Goal: Book appointment/travel/reservation

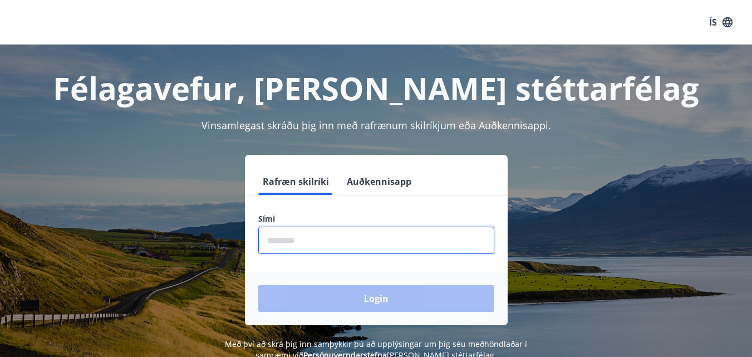
click at [320, 241] on input "phone" at bounding box center [376, 240] width 236 height 27
type input "********"
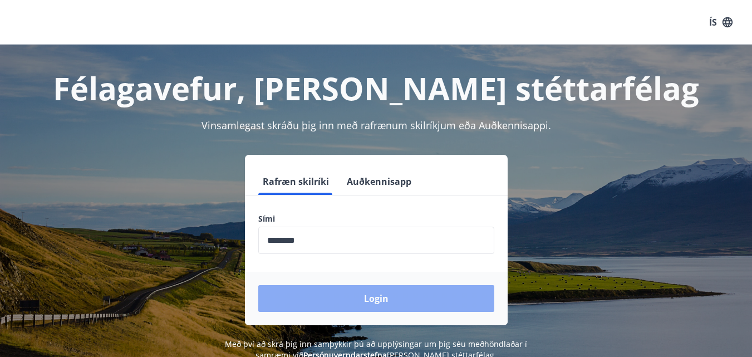
click at [356, 296] on button "Login" at bounding box center [376, 298] width 236 height 27
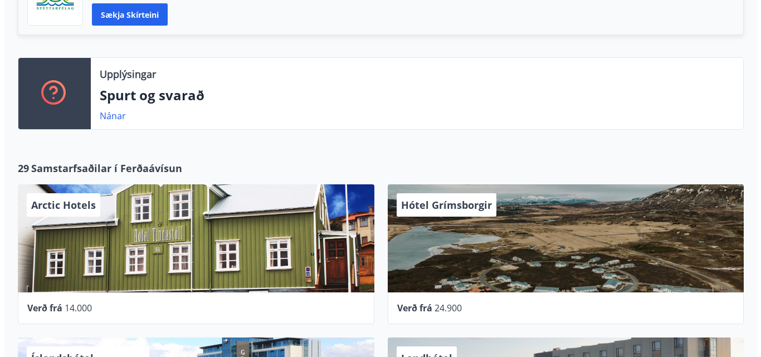
scroll to position [433, 0]
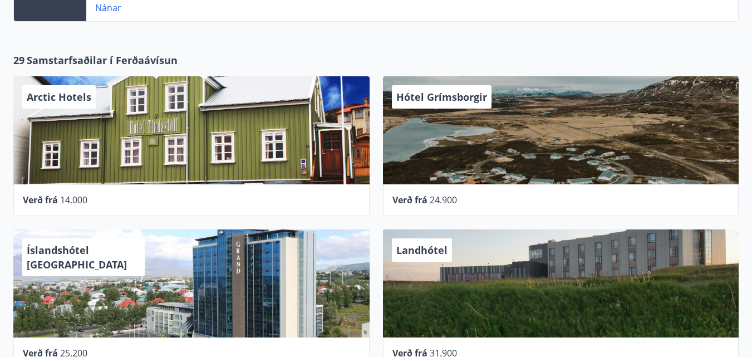
click at [550, 142] on div "Hótel Grímsborgir" at bounding box center [561, 130] width 356 height 108
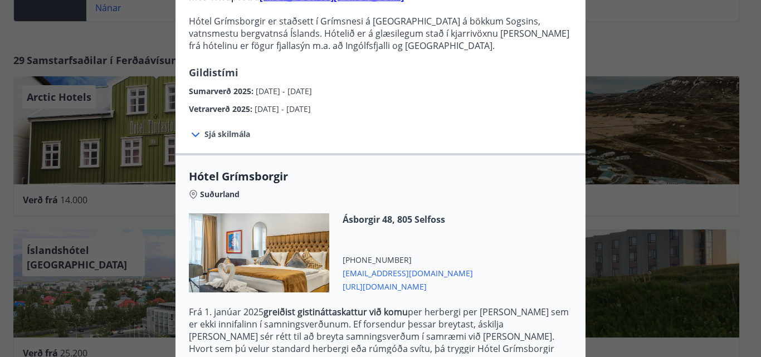
scroll to position [0, 0]
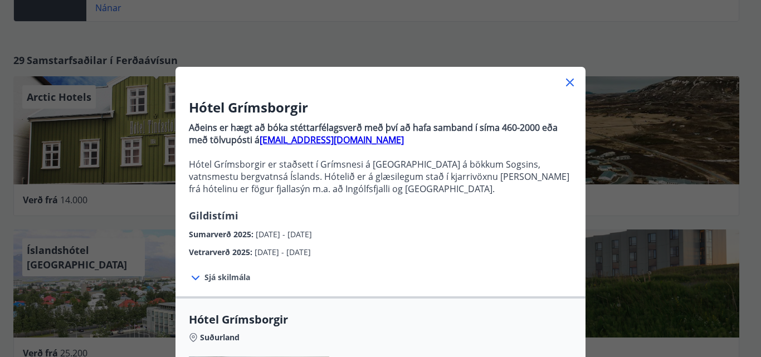
click at [563, 83] on icon at bounding box center [569, 82] width 13 height 13
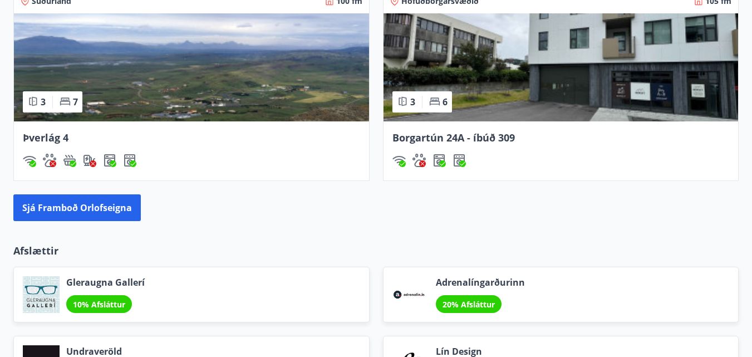
scroll to position [1143, 0]
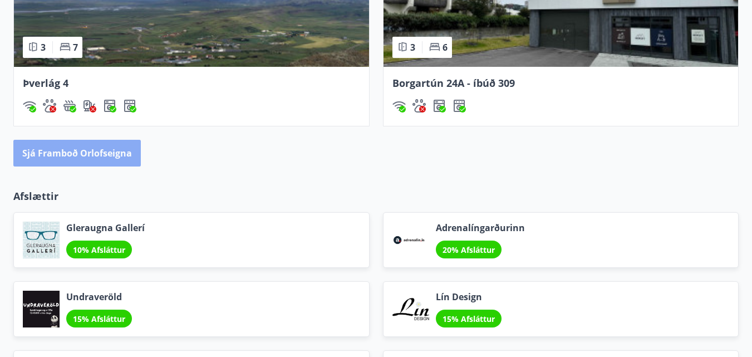
click at [95, 159] on button "Sjá framboð orlofseigna" at bounding box center [77, 153] width 128 height 27
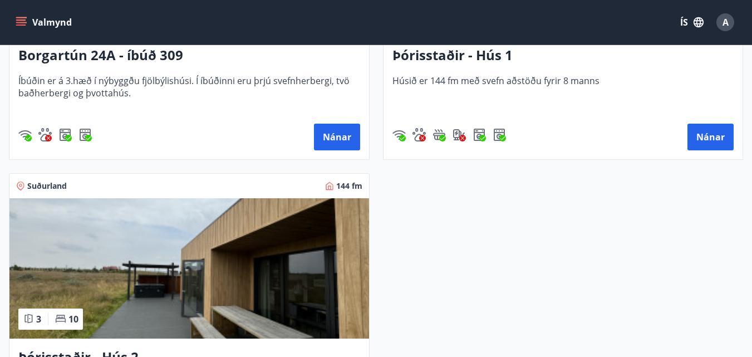
scroll to position [1225, 0]
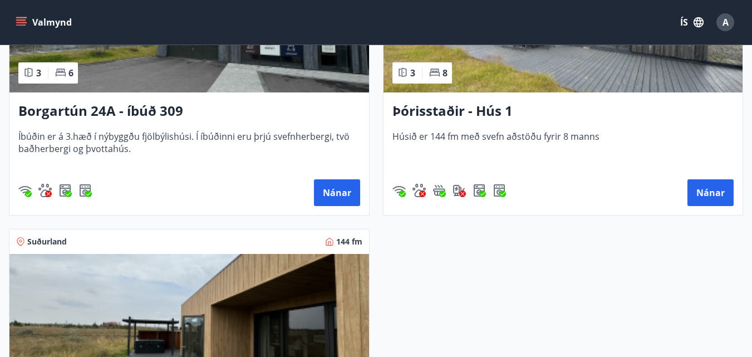
drag, startPoint x: 736, startPoint y: 0, endPoint x: 487, endPoint y: 153, distance: 291.4
click at [487, 153] on span "Húsið er 144 fm með svefn aðstöðu fyrir 8 manns" at bounding box center [564, 148] width 342 height 37
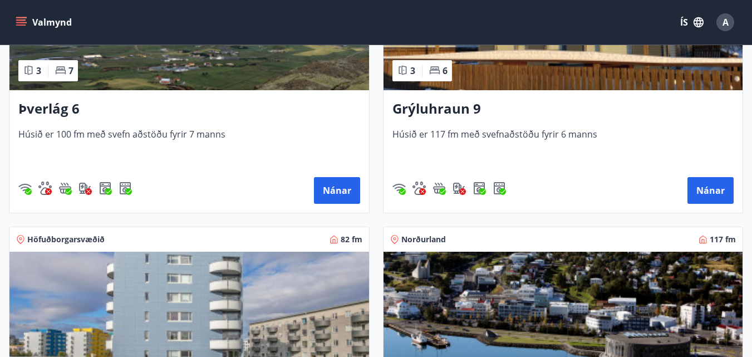
scroll to position [501, 0]
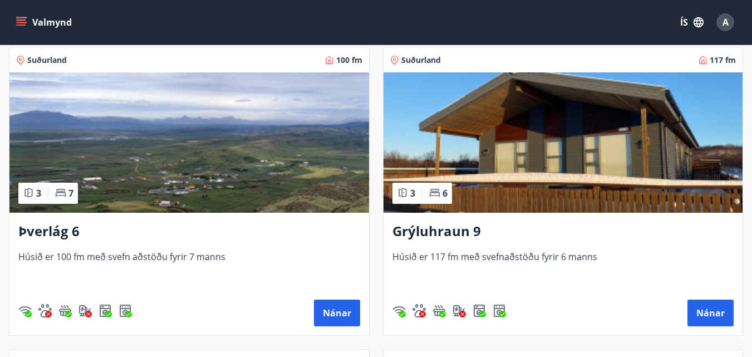
click at [251, 173] on img at bounding box center [189, 142] width 360 height 140
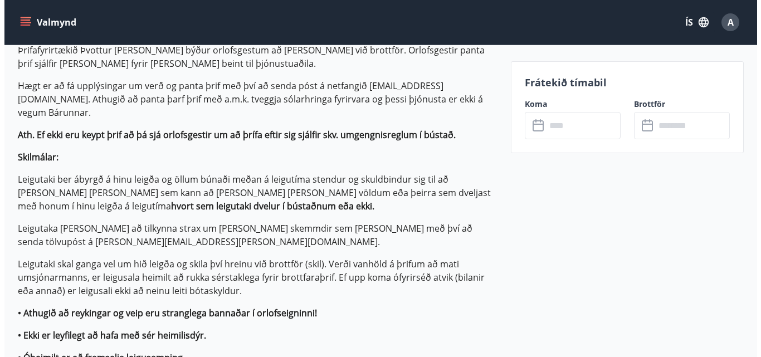
scroll to position [724, 0]
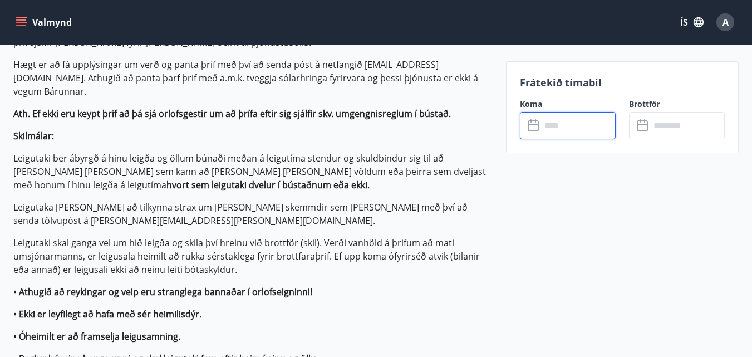
click at [567, 135] on input "text" at bounding box center [578, 125] width 75 height 27
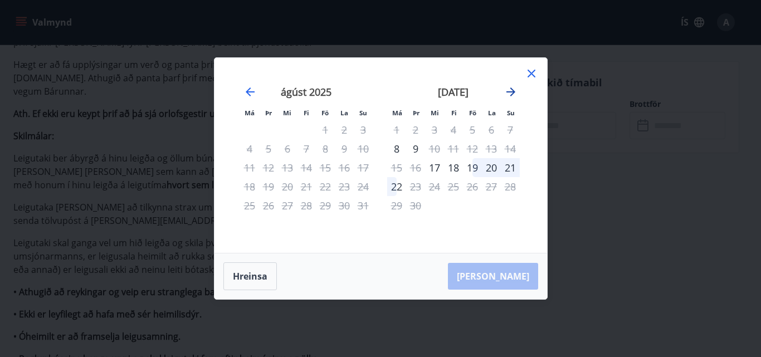
click at [513, 90] on icon "Move forward to switch to the next month." at bounding box center [510, 91] width 13 height 13
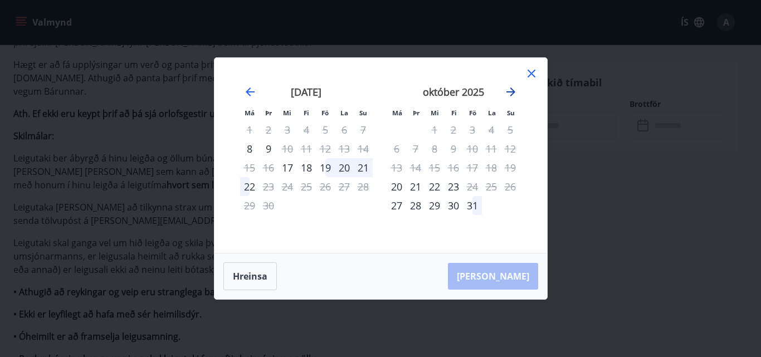
click at [513, 90] on icon "Move forward to switch to the next month." at bounding box center [510, 91] width 13 height 13
